Goal: Browse casually: Explore the website without a specific task or goal

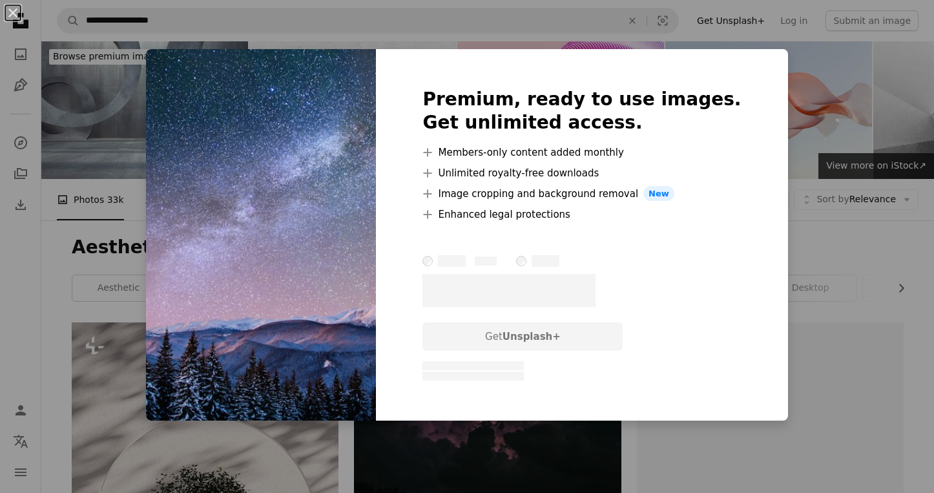
scroll to position [1637, 0]
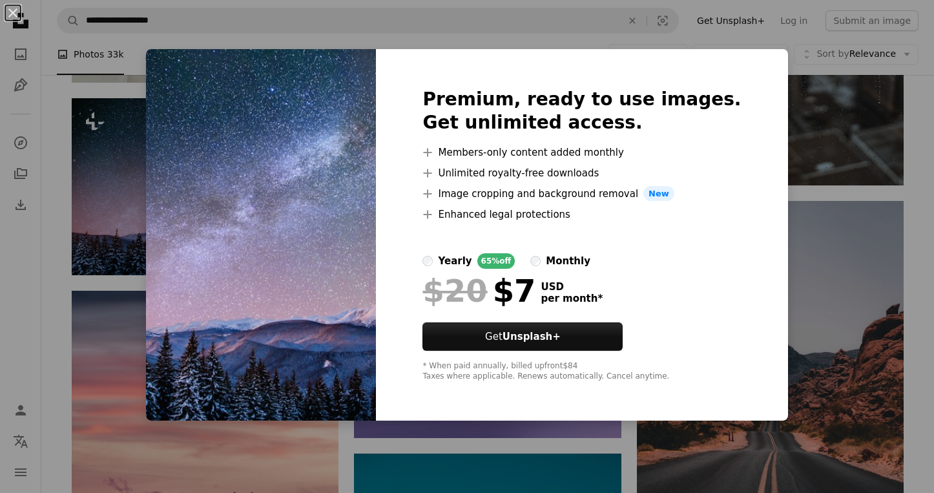
click at [171, 240] on div "An X shape Premium, ready to use images. Get unlimited access. A plus sign Memb…" at bounding box center [467, 246] width 934 height 493
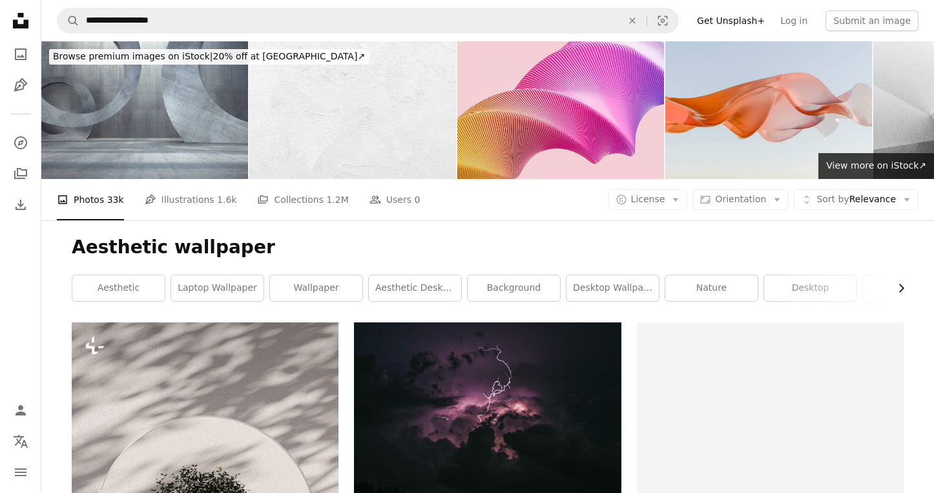
click at [903, 288] on icon "Chevron right" at bounding box center [901, 288] width 13 height 13
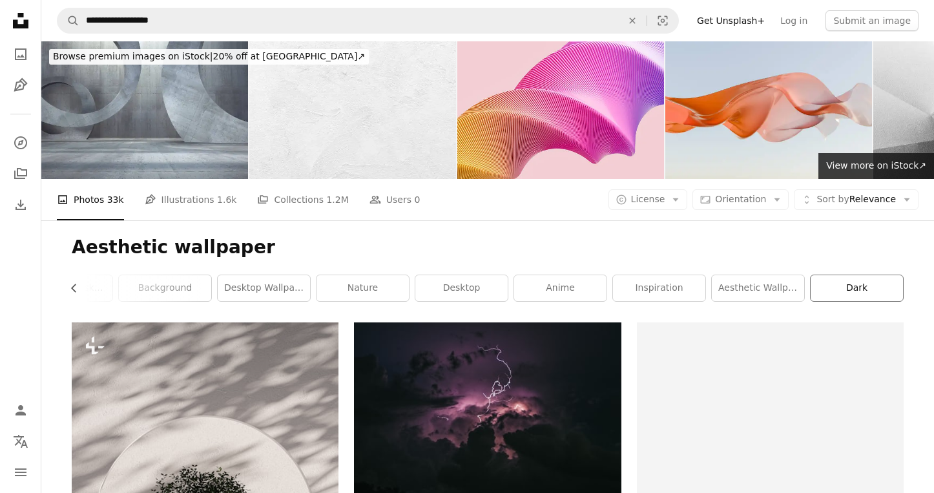
click at [903, 288] on link "dark" at bounding box center [857, 288] width 92 height 26
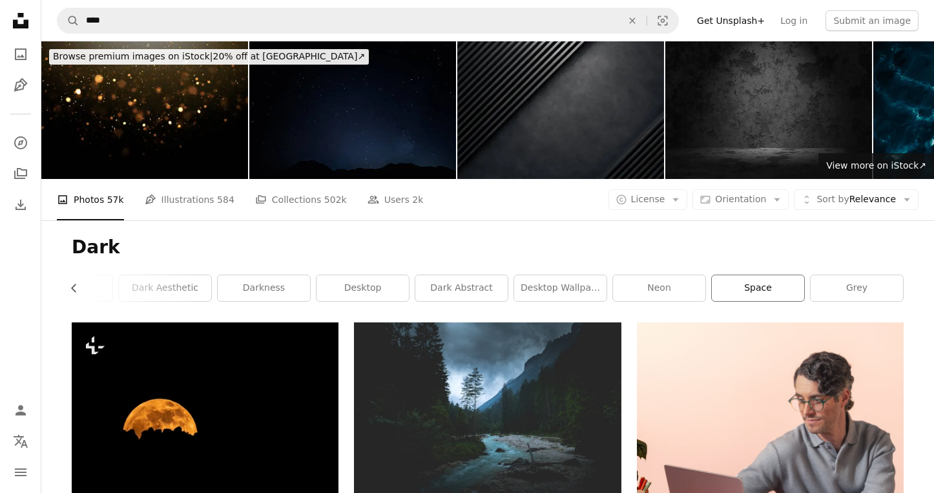
click at [755, 293] on link "space" at bounding box center [758, 288] width 92 height 26
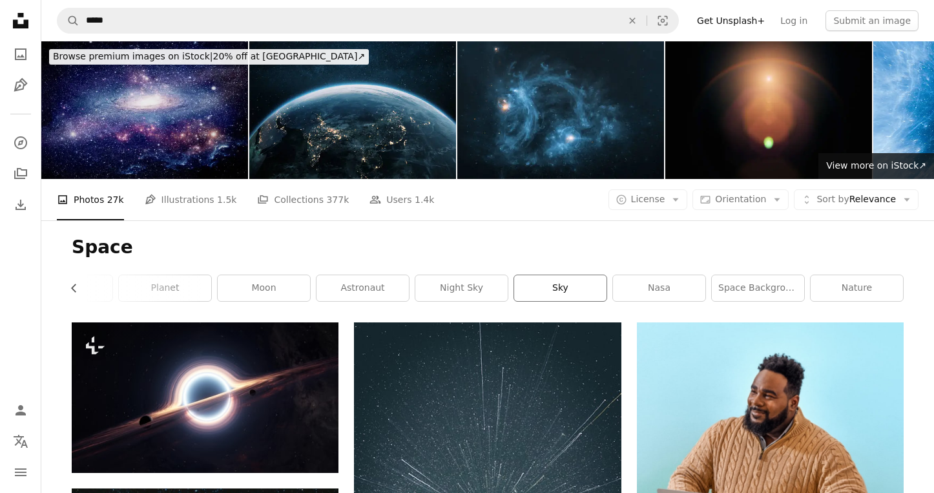
click at [578, 295] on link "sky" at bounding box center [560, 288] width 92 height 26
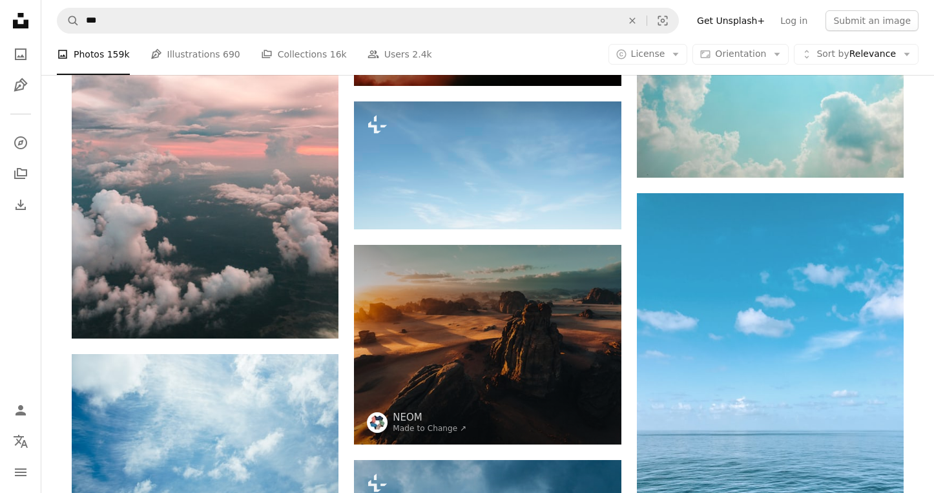
scroll to position [1826, 0]
